Goal: Task Accomplishment & Management: Manage account settings

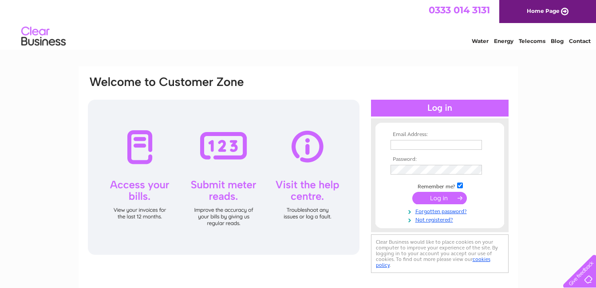
click at [398, 145] on input "text" at bounding box center [435, 145] width 91 height 10
type input "totheobriens@aol.com"
click at [438, 199] on input "submit" at bounding box center [439, 198] width 55 height 12
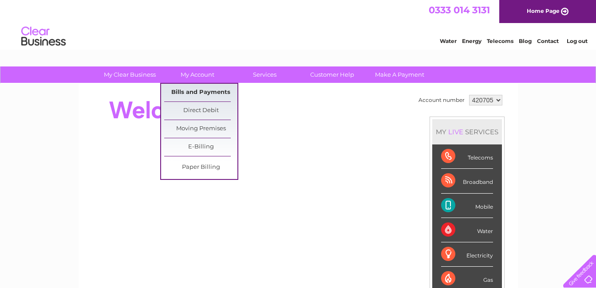
click at [214, 93] on link "Bills and Payments" at bounding box center [200, 93] width 73 height 18
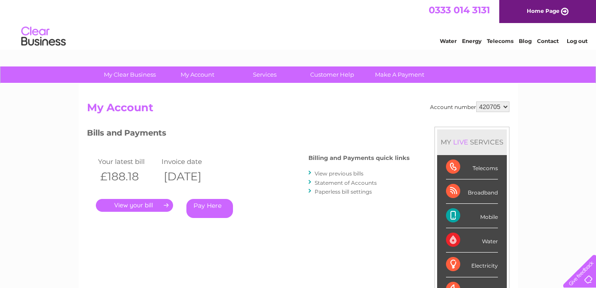
click at [135, 205] on link "." at bounding box center [134, 205] width 77 height 13
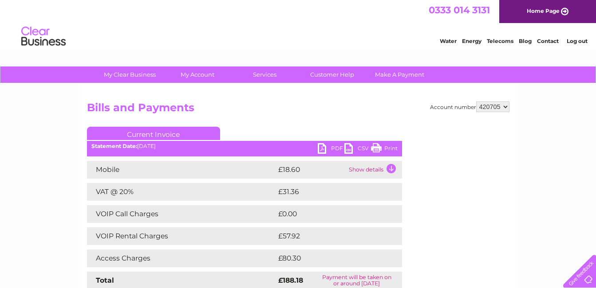
click at [377, 147] on link "Print" at bounding box center [384, 149] width 27 height 13
click at [576, 41] on link "Log out" at bounding box center [577, 41] width 21 height 7
